Goal: Transaction & Acquisition: Purchase product/service

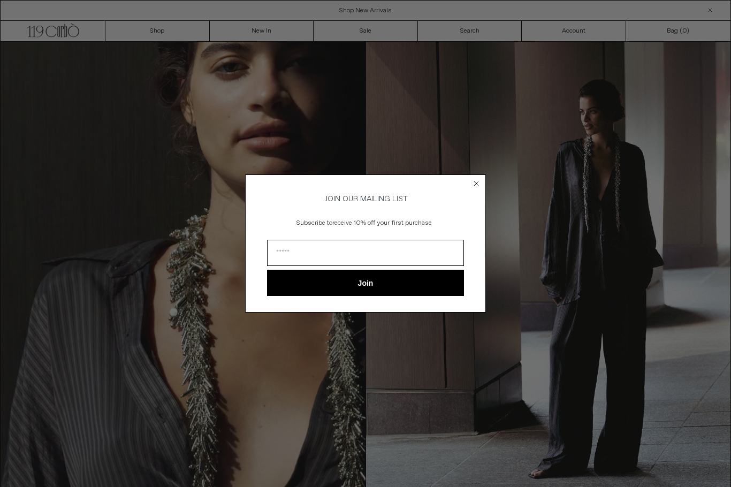
click at [475, 184] on circle "Close dialog" at bounding box center [476, 183] width 10 height 10
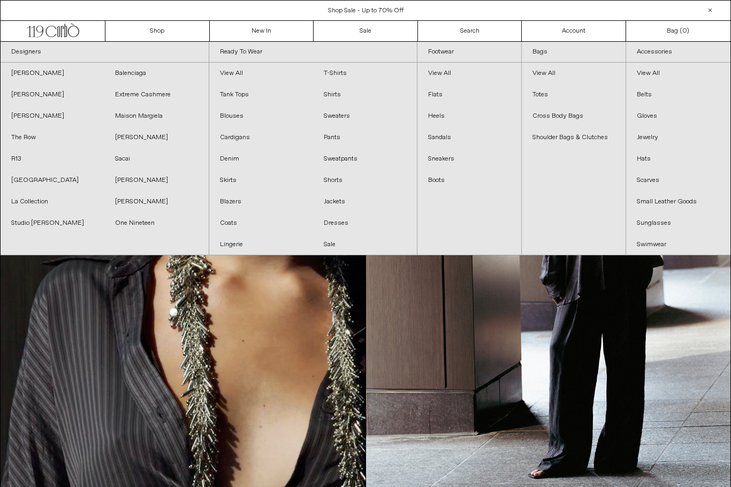
click at [236, 118] on link "Blouses" at bounding box center [261, 115] width 104 height 21
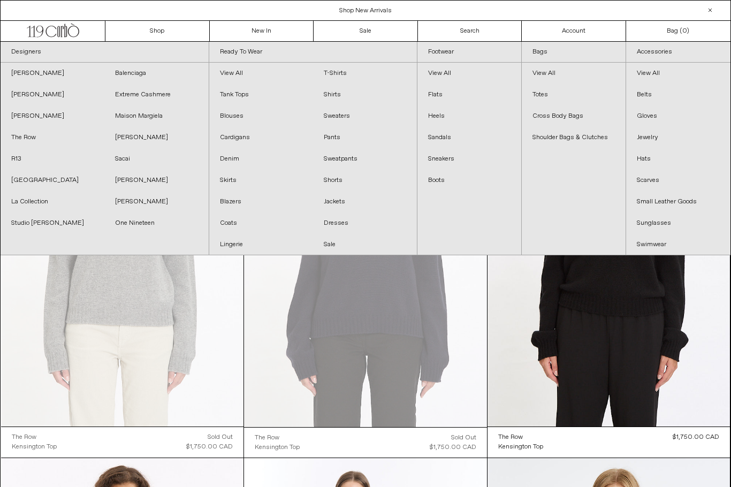
click at [243, 140] on link "Cardigans" at bounding box center [261, 137] width 104 height 21
click at [232, 229] on link "Coats" at bounding box center [261, 222] width 104 height 21
click at [342, 201] on link "Jackets" at bounding box center [365, 201] width 104 height 21
click at [44, 224] on link "Studio Nicholson" at bounding box center [53, 222] width 104 height 21
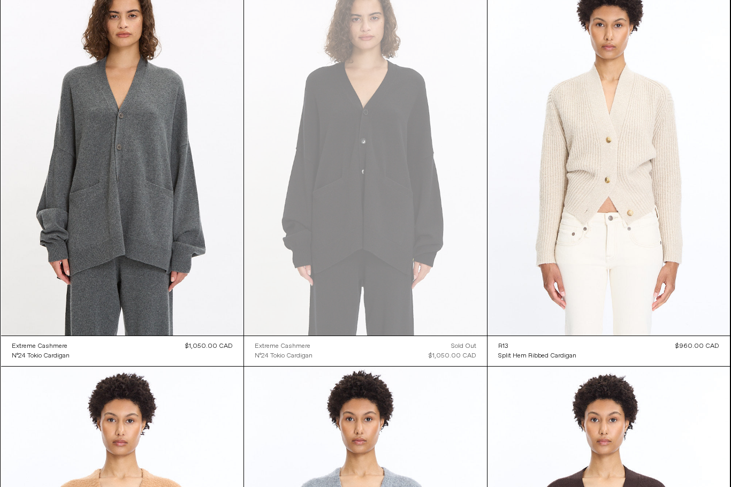
scroll to position [486, 0]
click at [200, 258] on at bounding box center [122, 154] width 243 height 364
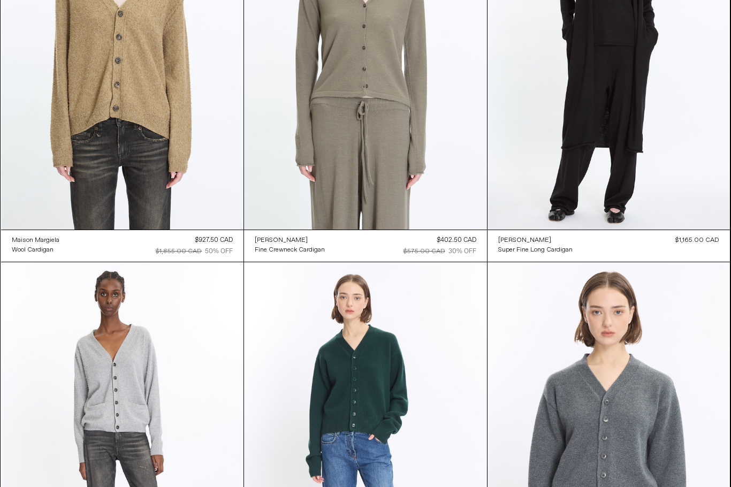
scroll to position [2474, 0]
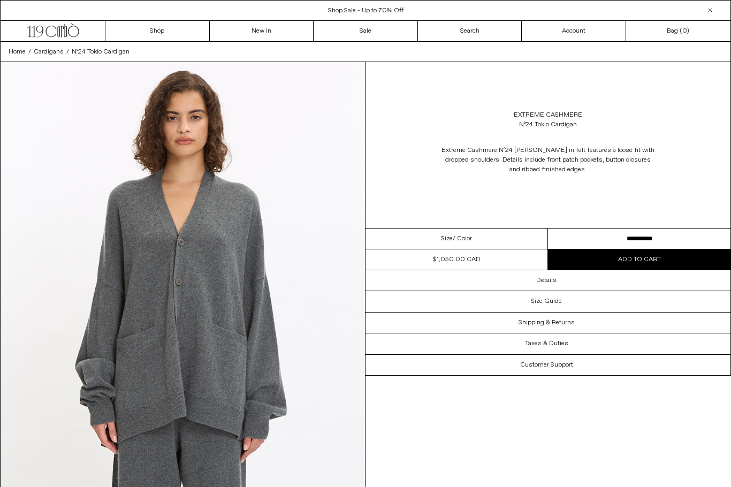
click at [679, 240] on select "**********" at bounding box center [639, 238] width 182 height 21
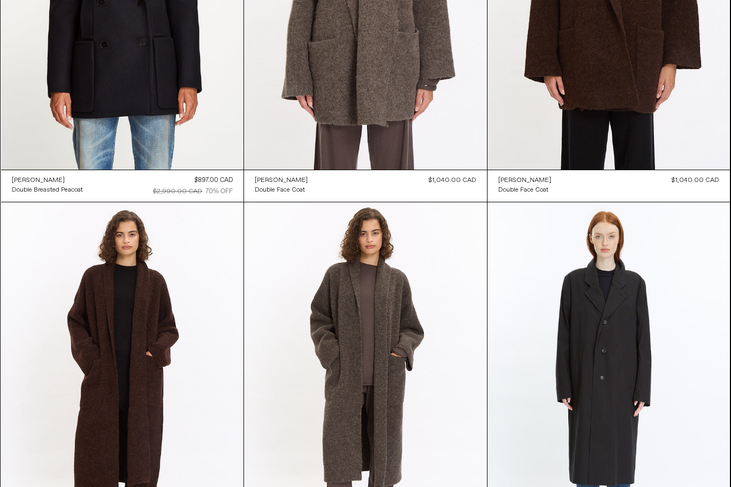
scroll to position [651, 0]
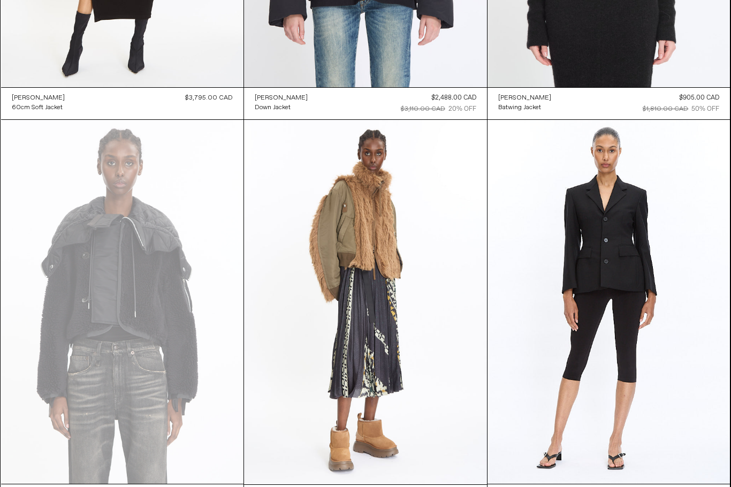
scroll to position [2304, 0]
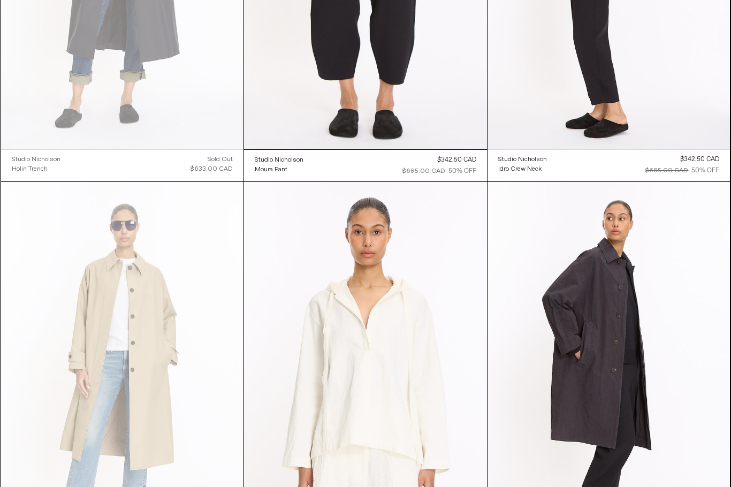
scroll to position [324, 0]
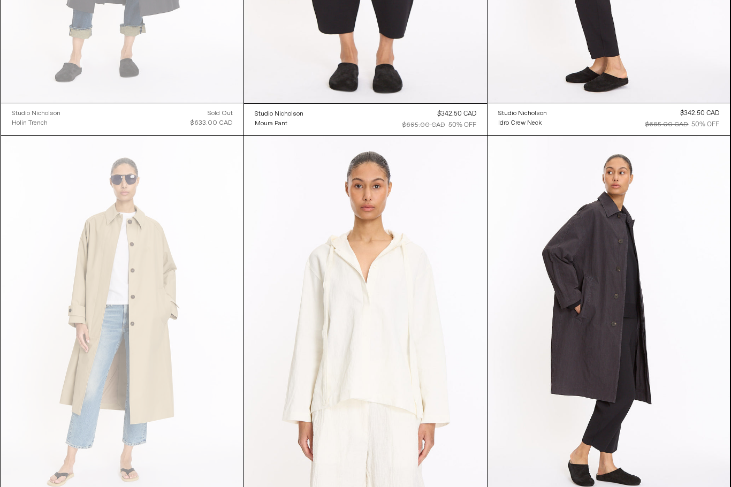
click at [430, 362] on at bounding box center [365, 318] width 243 height 364
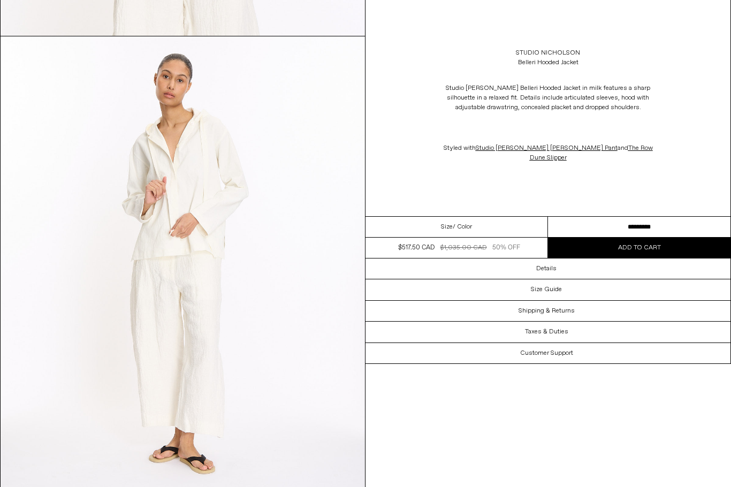
scroll to position [481, 0]
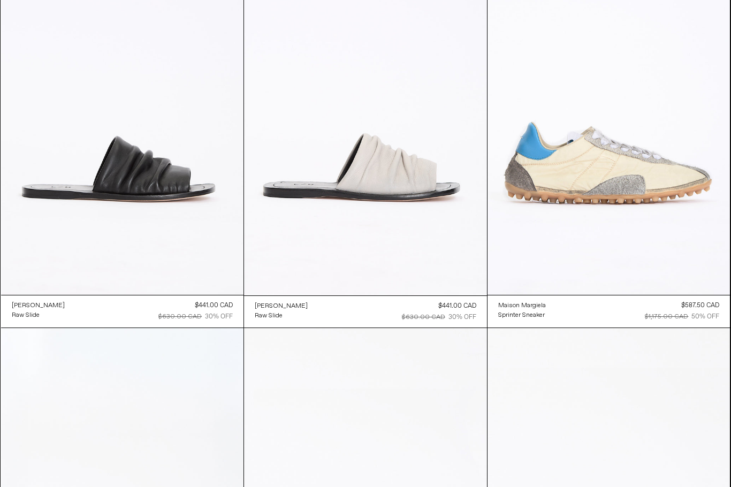
scroll to position [922, 0]
click at [675, 203] on at bounding box center [608, 113] width 243 height 364
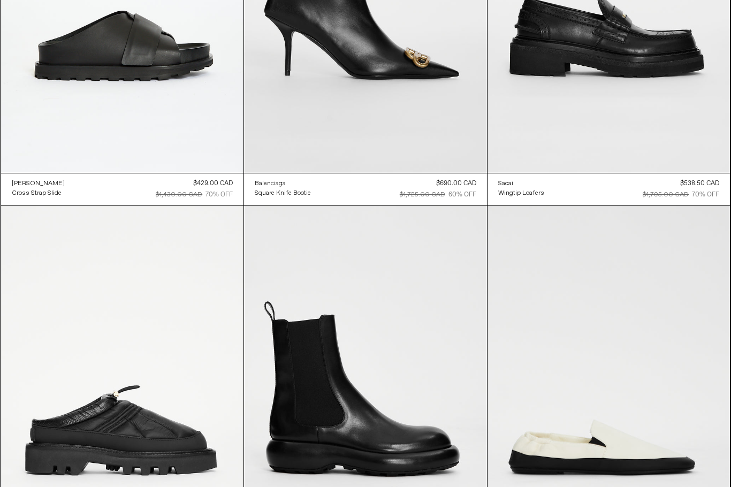
scroll to position [6198, 0]
click at [713, 336] on at bounding box center [608, 387] width 243 height 364
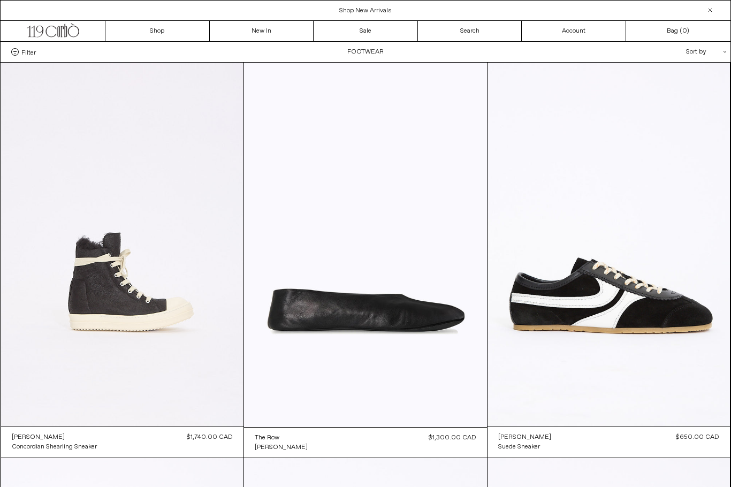
scroll to position [6235, 0]
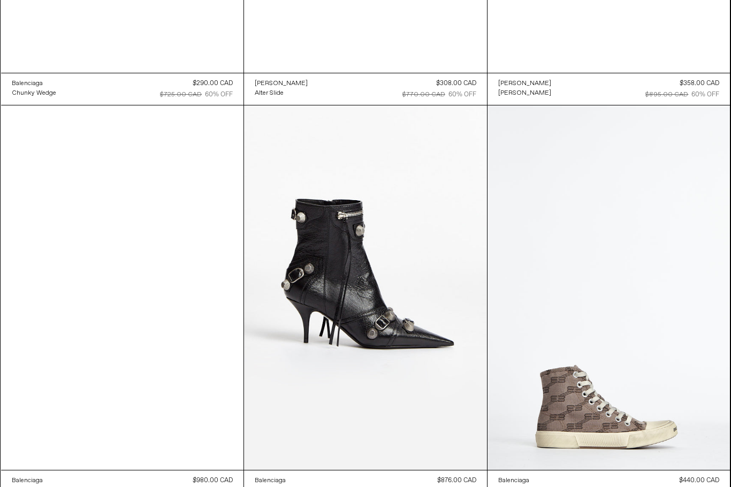
scroll to position [7483, 0]
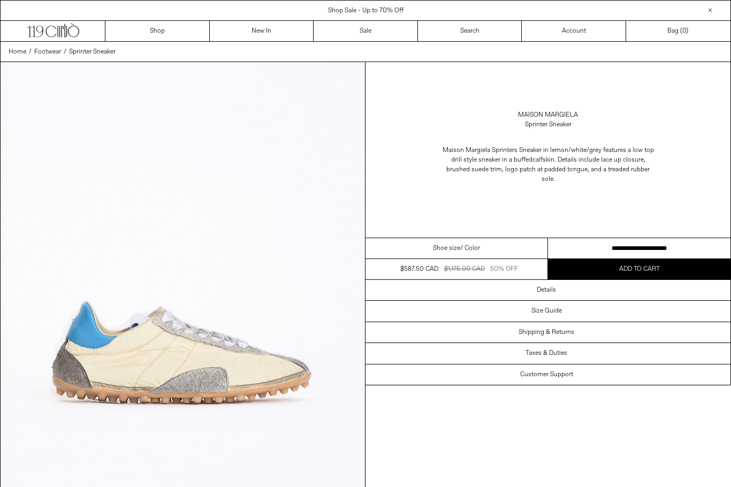
click at [698, 243] on select "**********" at bounding box center [639, 248] width 182 height 21
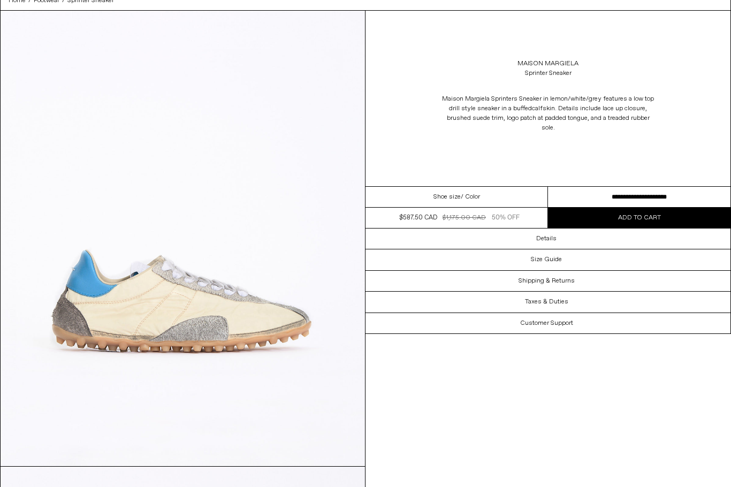
scroll to position [45, 0]
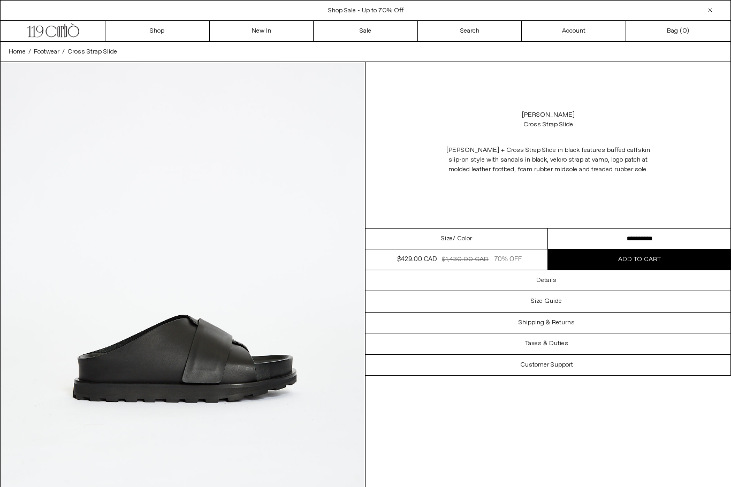
click at [684, 251] on button "Add to cart" at bounding box center [639, 259] width 182 height 20
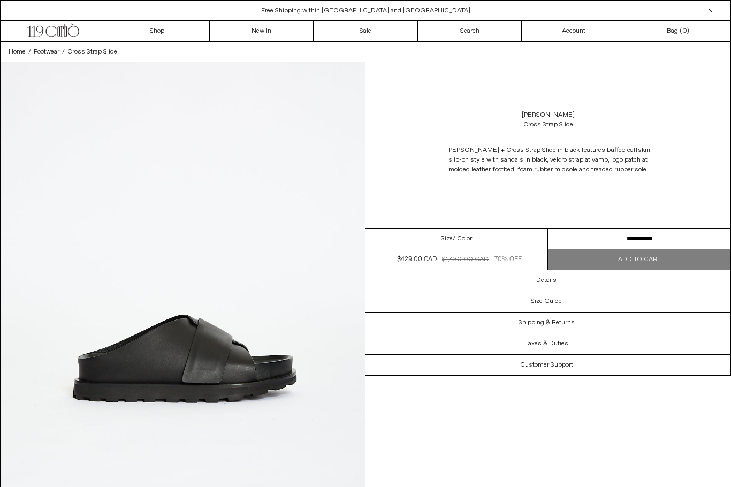
click at [691, 239] on select "**********" at bounding box center [639, 238] width 182 height 21
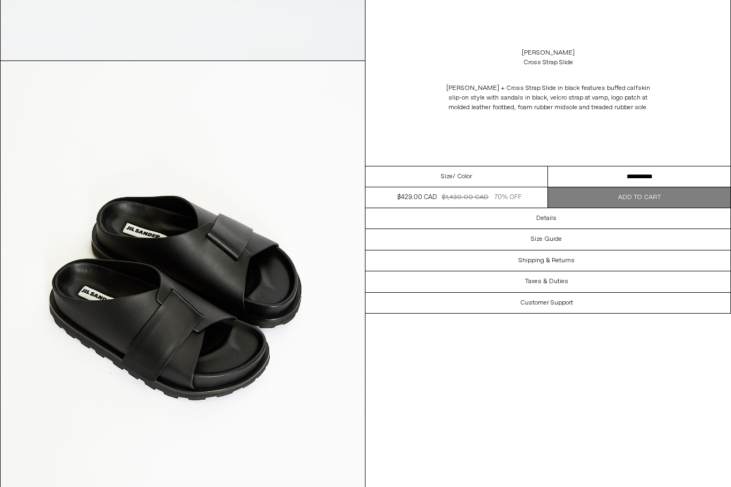
scroll to position [1820, 0]
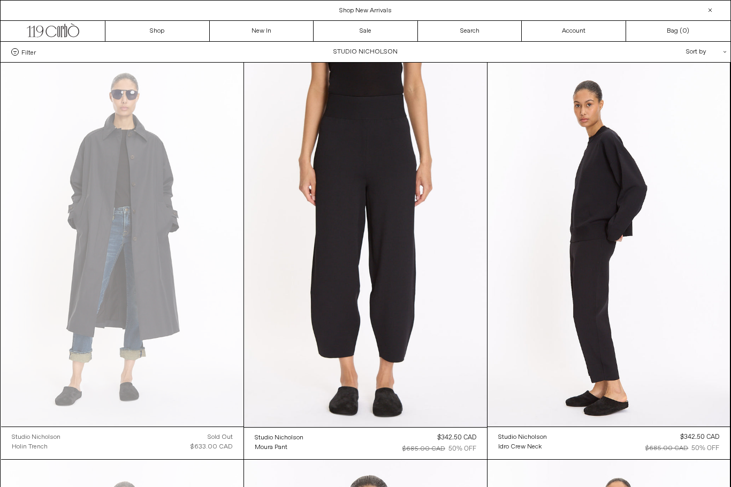
click at [156, 295] on at bounding box center [122, 245] width 243 height 364
